Goal: Find specific page/section: Find specific page/section

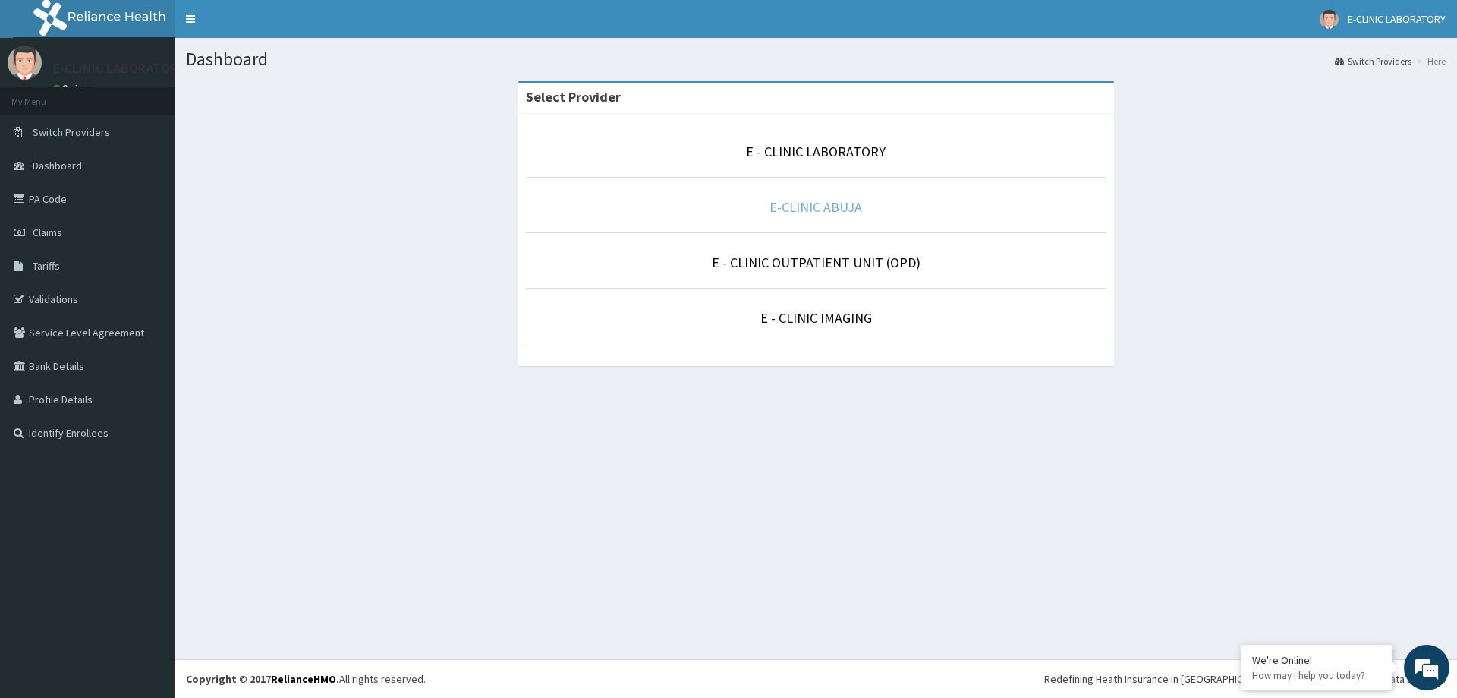
click at [804, 208] on link "E-CLINIC ABUJA" at bounding box center [816, 206] width 93 height 17
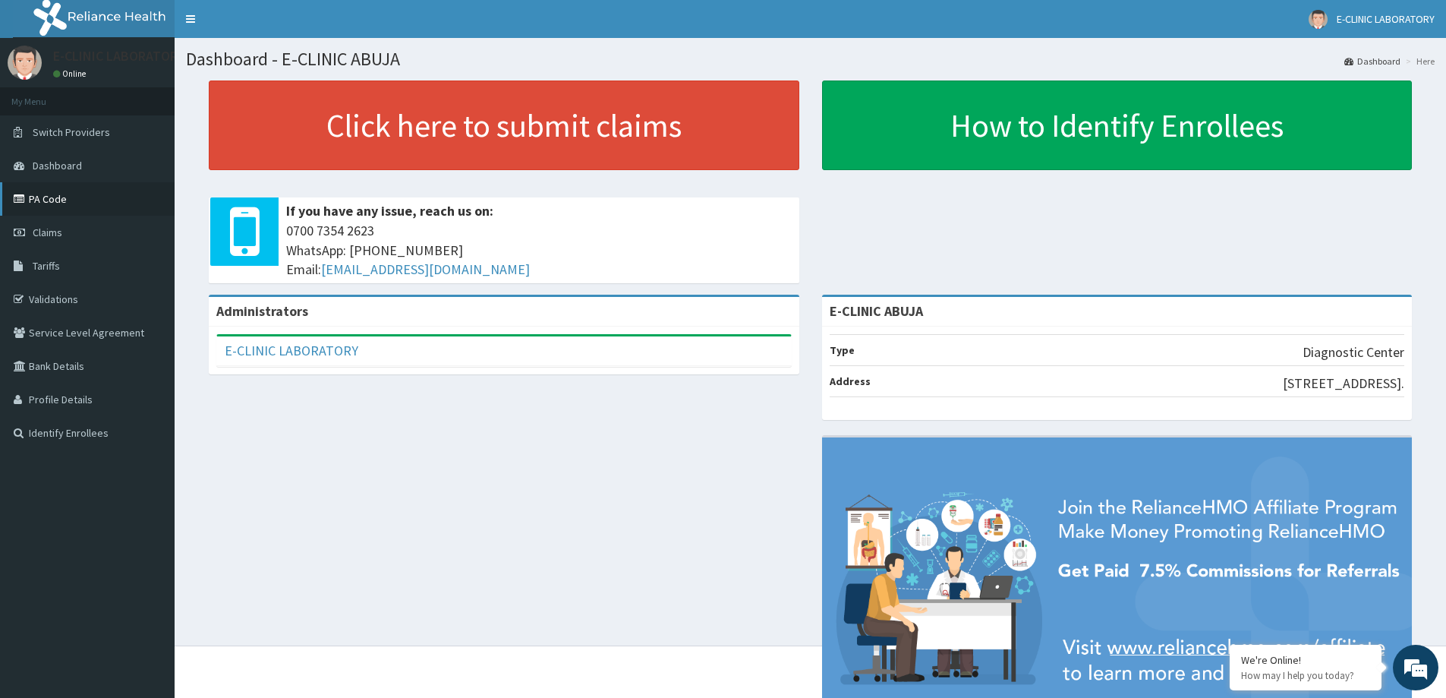
click at [37, 194] on link "PA Code" at bounding box center [87, 198] width 175 height 33
